Goal: Information Seeking & Learning: Learn about a topic

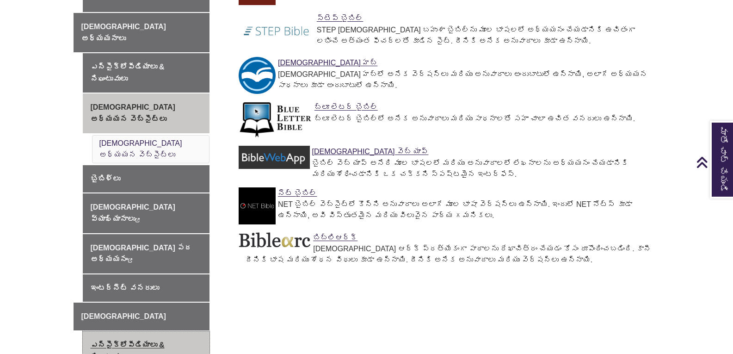
scroll to position [391, 0]
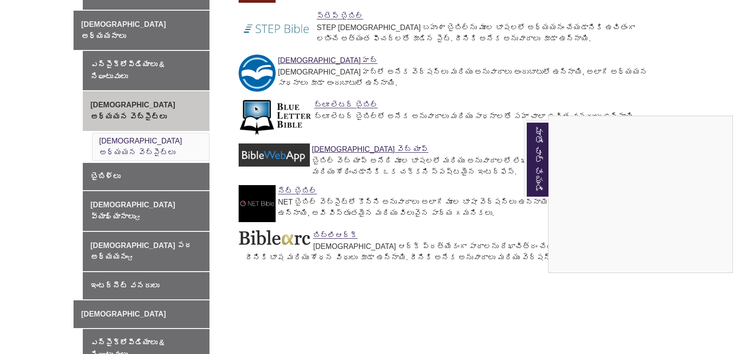
drag, startPoint x: 434, startPoint y: 284, endPoint x: 432, endPoint y: 292, distance: 8.0
click at [434, 284] on div "మాతో చాట్ చేయండి" at bounding box center [366, 177] width 733 height 354
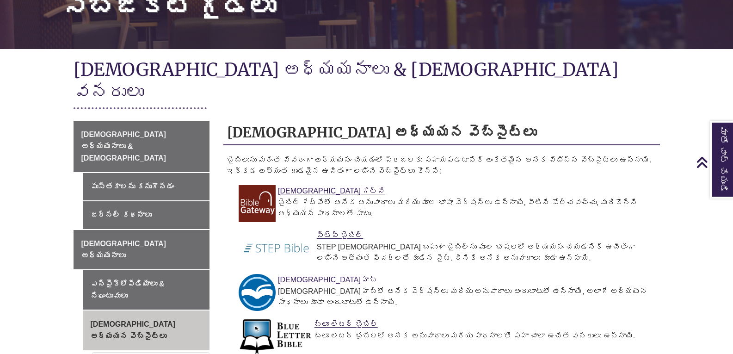
scroll to position [139, 0]
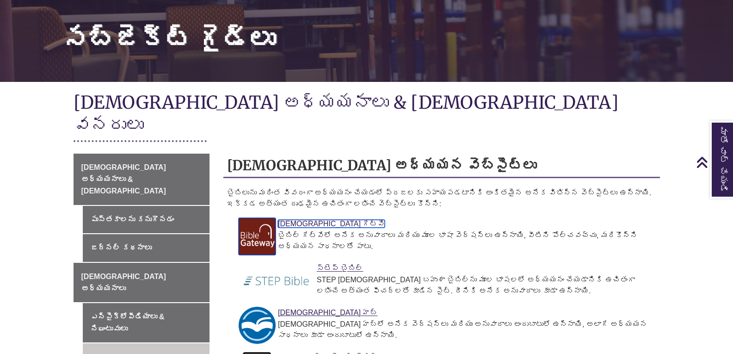
click at [301, 220] on font "[DEMOGRAPHIC_DATA] గేట్‌వే" at bounding box center [331, 224] width 107 height 8
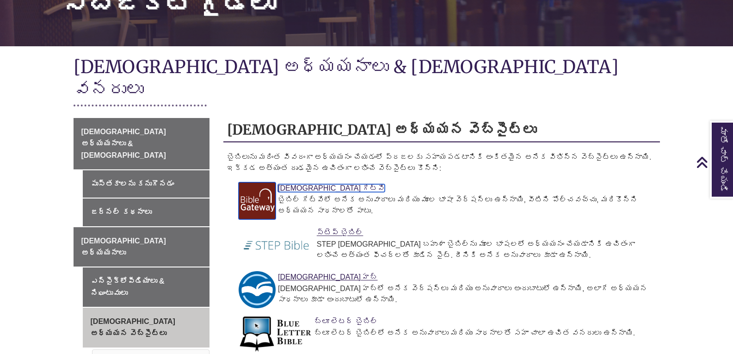
scroll to position [231, 0]
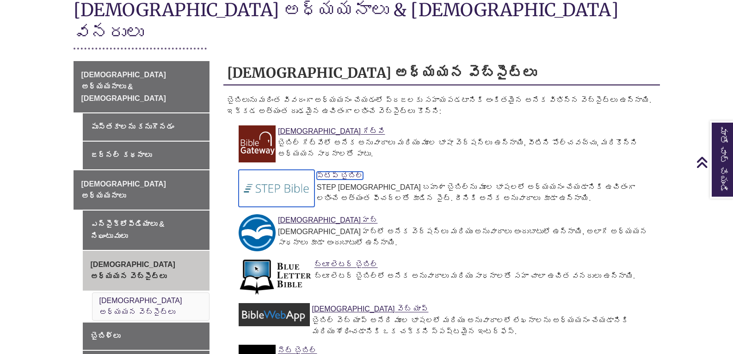
click at [289, 170] on img at bounding box center [277, 188] width 76 height 37
click at [276, 170] on img at bounding box center [277, 188] width 76 height 37
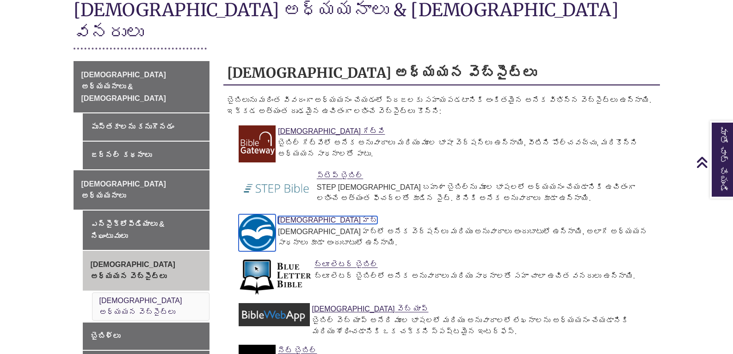
click at [290, 216] on font "బైబిల్ హబ్" at bounding box center [327, 220] width 99 height 8
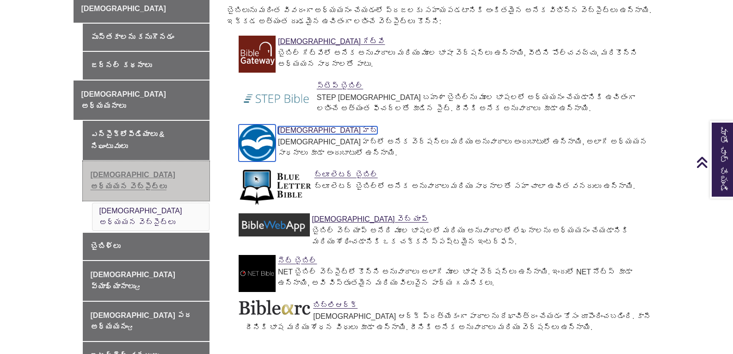
scroll to position [324, 0]
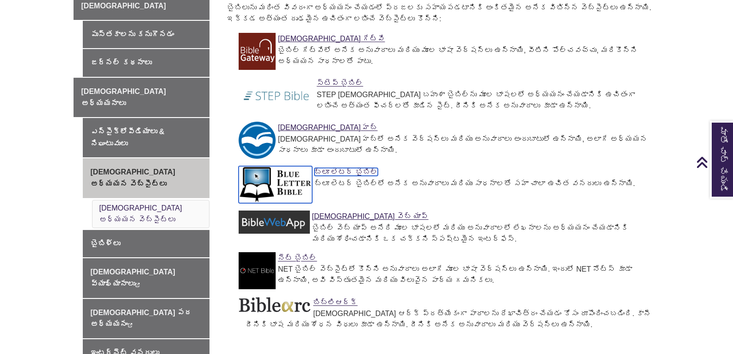
click at [286, 166] on img at bounding box center [276, 184] width 74 height 37
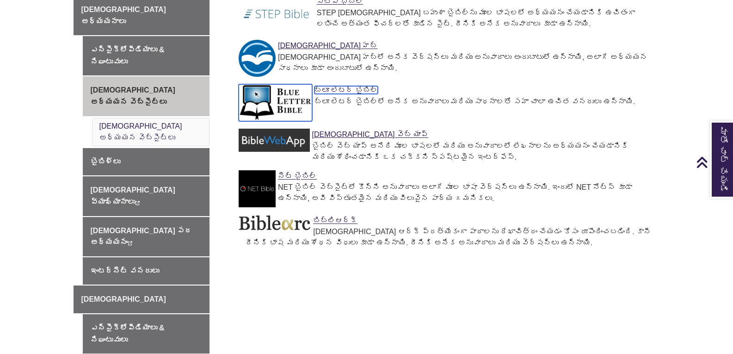
scroll to position [416, 0]
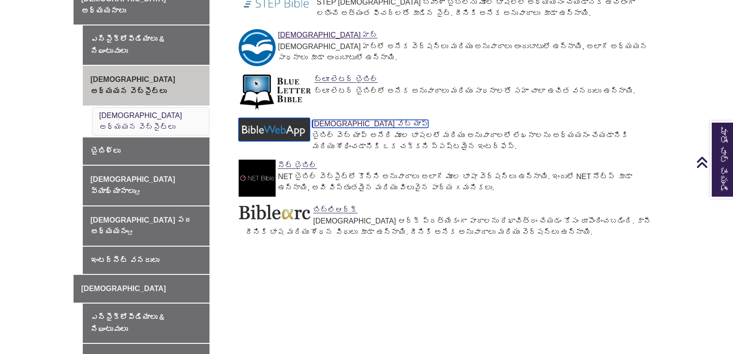
click at [282, 118] on img at bounding box center [274, 129] width 71 height 23
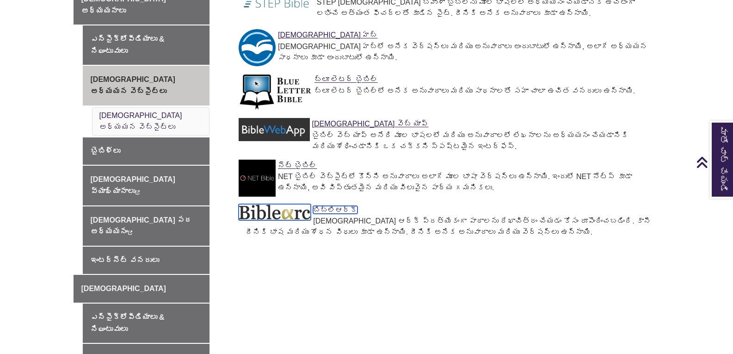
click at [283, 204] on img at bounding box center [275, 212] width 72 height 16
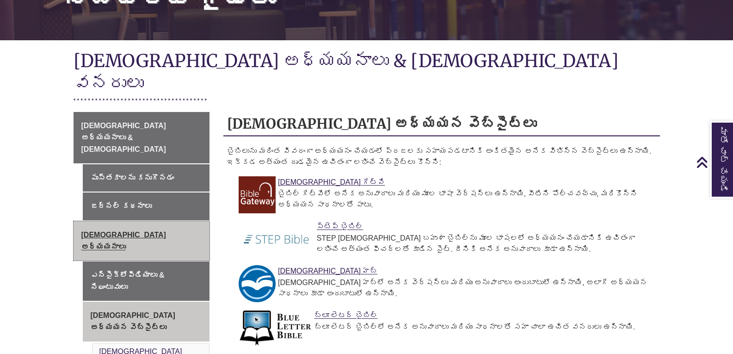
scroll to position [139, 0]
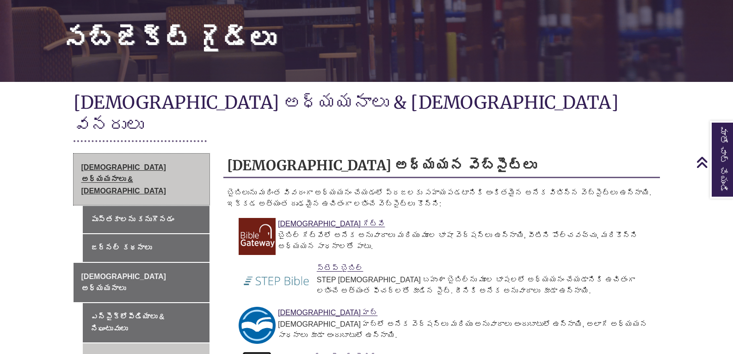
click at [128, 163] on font "బైబిల్ అధ్యయనాలు & వేదాంతశాస్త్రం" at bounding box center [123, 178] width 85 height 31
